Goal: Find contact information: Find contact information

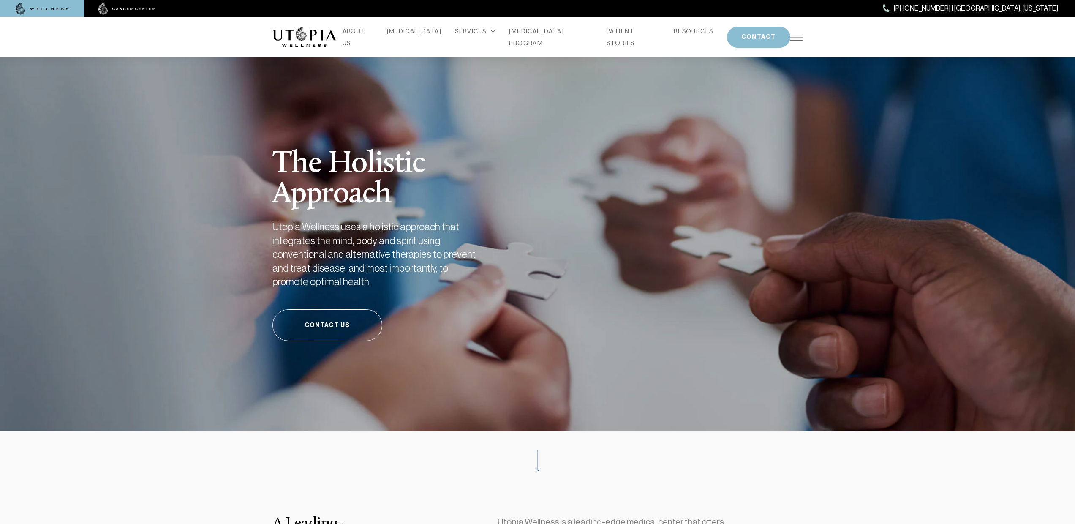
click at [133, 11] on img at bounding box center [126, 9] width 57 height 12
click at [52, 10] on img at bounding box center [42, 9] width 53 height 12
click at [752, 33] on button "CONTACT" at bounding box center [758, 37] width 63 height 21
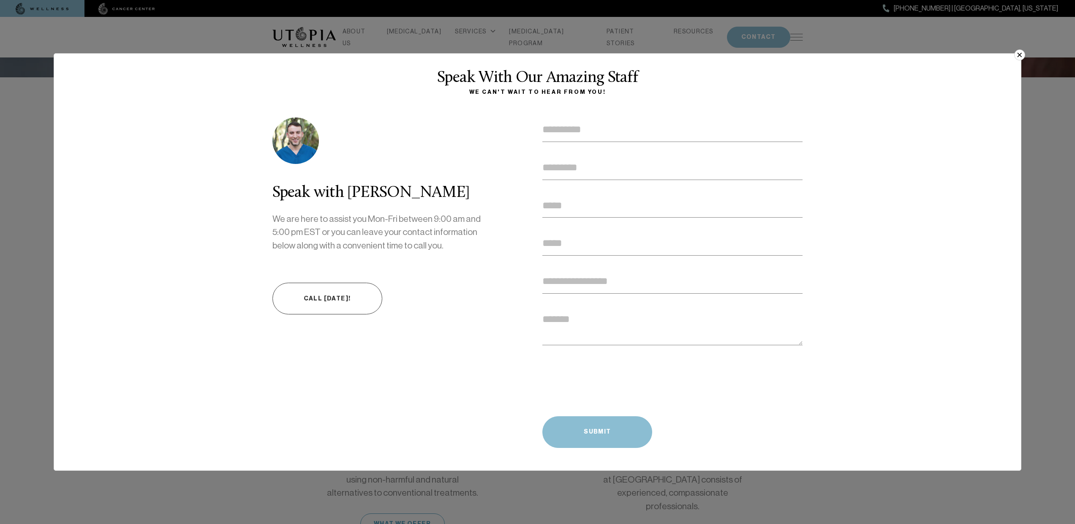
scroll to position [364, 0]
click at [1016, 52] on button "×" at bounding box center [1019, 54] width 11 height 11
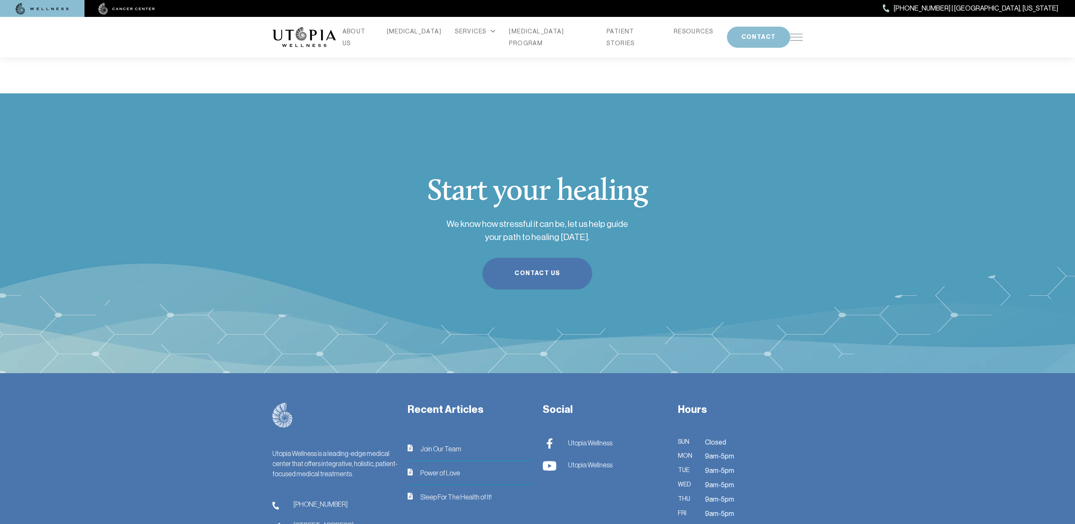
scroll to position [3443, 0]
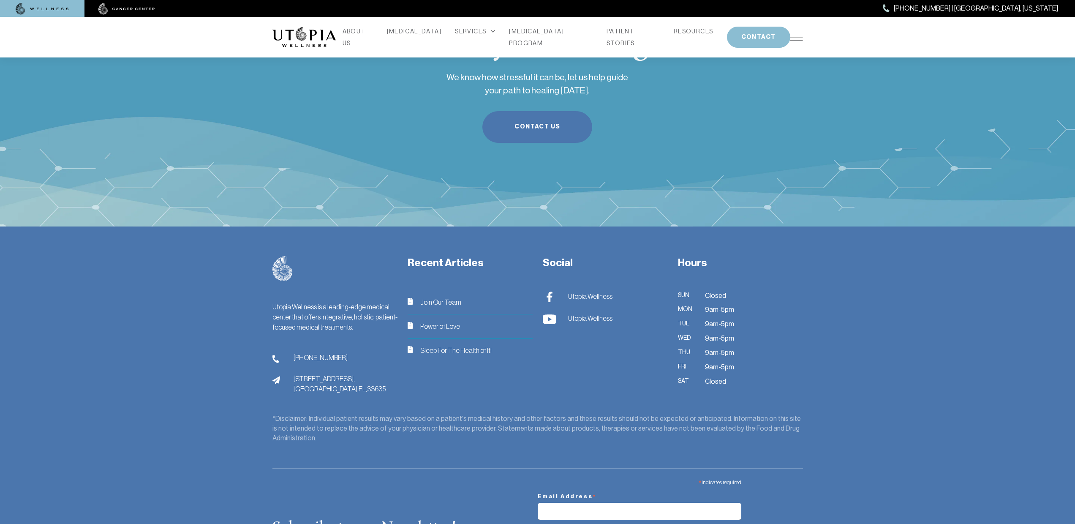
click at [385, 475] on div "Subscribe to our Newsletter! * indicates required Email Address * First Name **…" at bounding box center [537, 533] width 530 height 117
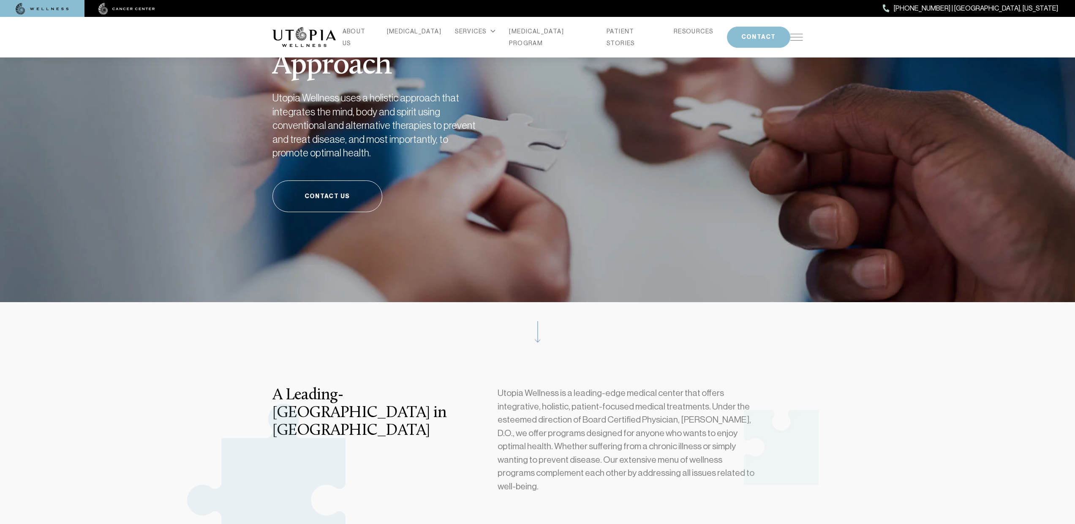
scroll to position [24, 0]
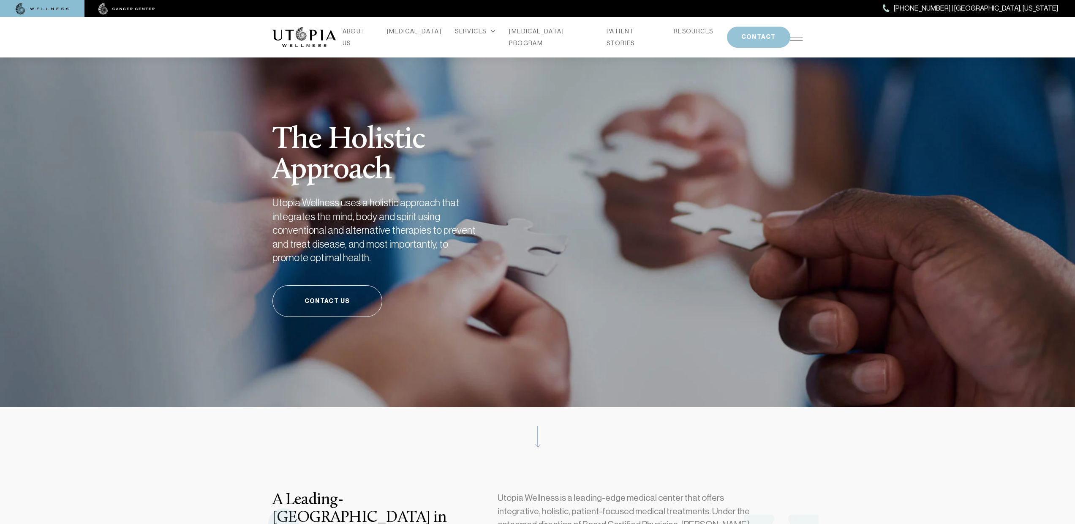
click at [756, 35] on button "CONTACT" at bounding box center [758, 37] width 63 height 21
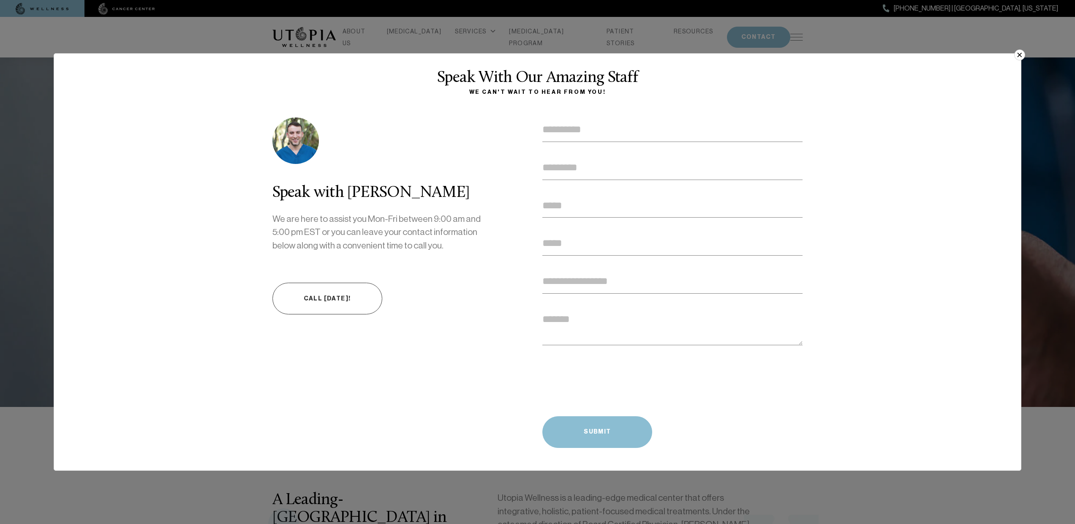
click at [1019, 57] on button "×" at bounding box center [1019, 54] width 11 height 11
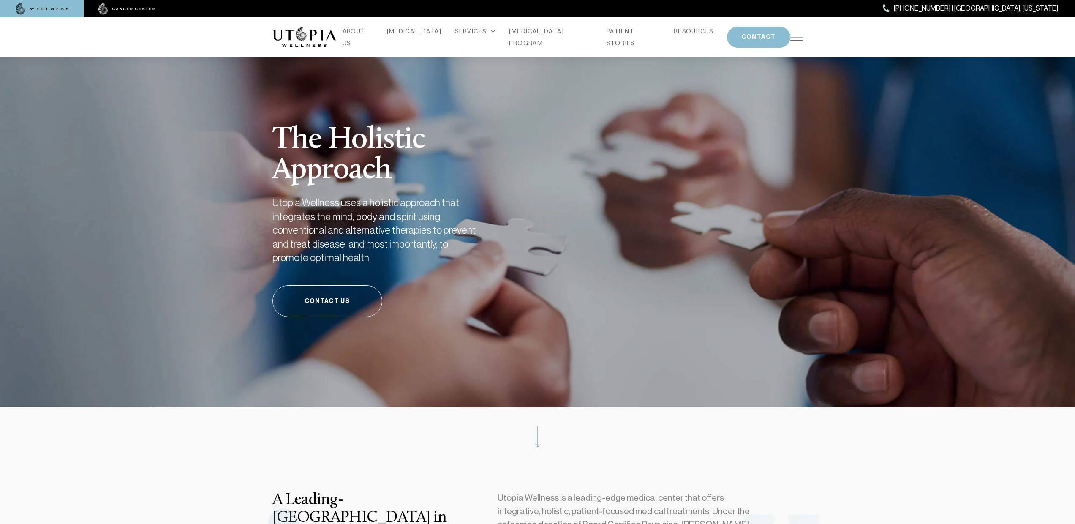
click at [792, 34] on img at bounding box center [796, 37] width 13 height 7
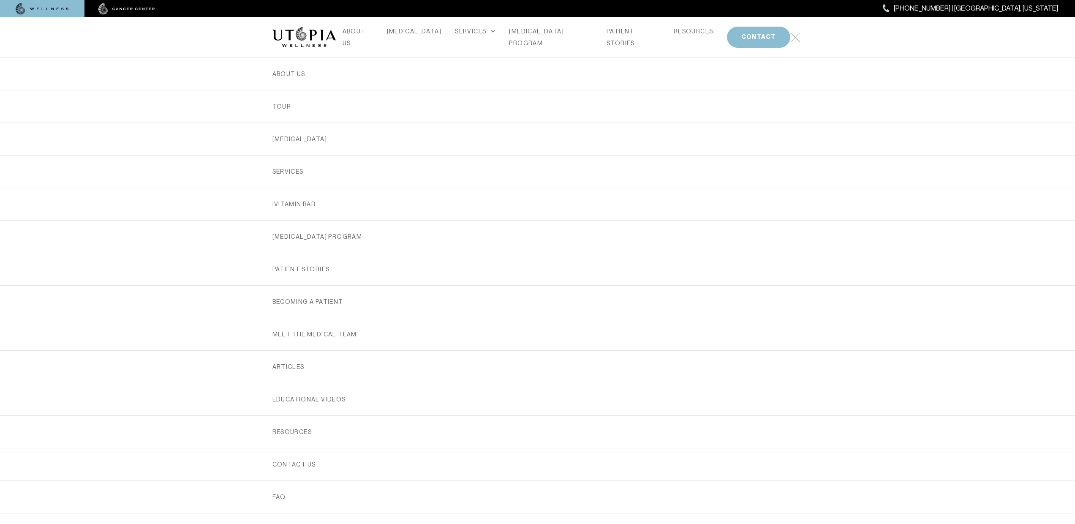
click at [792, 34] on img at bounding box center [795, 38] width 10 height 10
